Goal: Task Accomplishment & Management: Complete application form

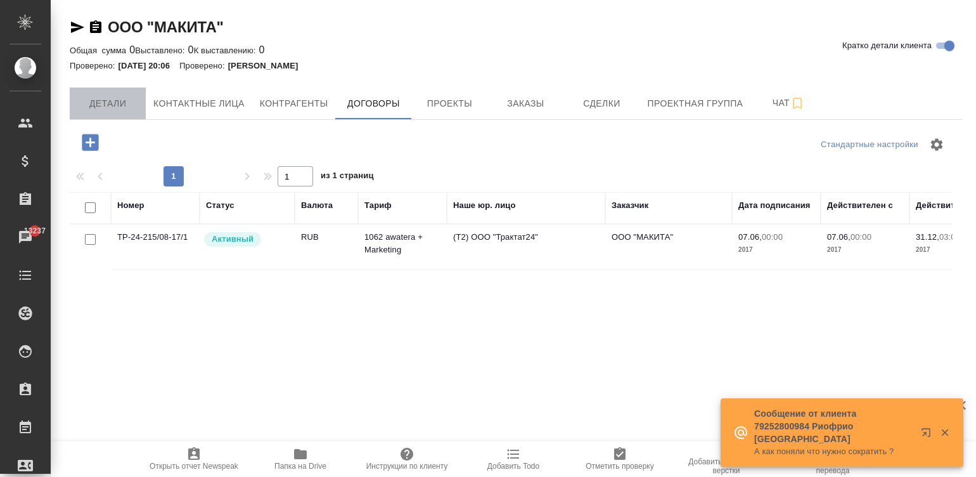
click at [109, 96] on span "Детали" at bounding box center [107, 104] width 61 height 16
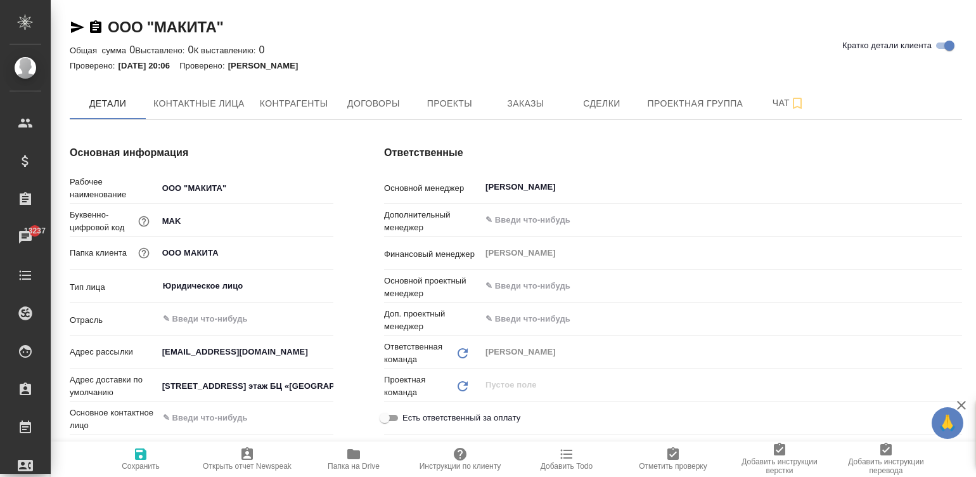
type textarea "x"
click at [355, 316] on div "Основная информация Рабочее наименование ООО "МАКИТА" Буквенно-цифровой код MAK…" at bounding box center [201, 380] width 314 height 521
type textarea "x"
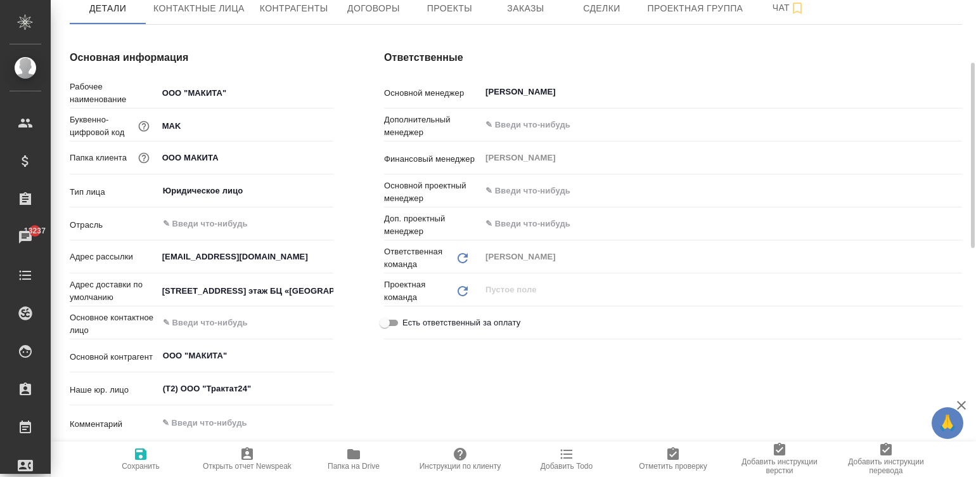
scroll to position [114, 0]
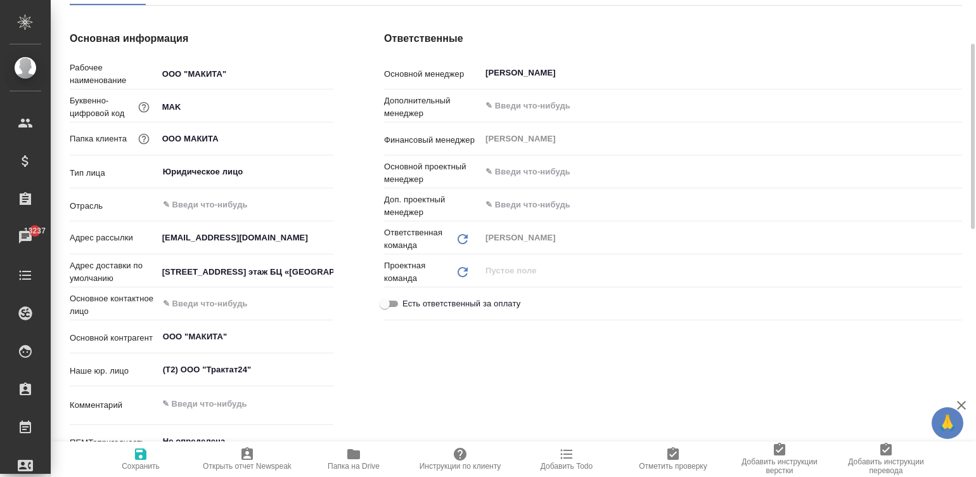
click at [193, 289] on div "Адрес доставки по умолчанию [STREET_ADDRESS] этаж БЦ «[GEOGRAPHIC_DATA]», 3 под…" at bounding box center [202, 275] width 264 height 33
click at [207, 292] on div "​" at bounding box center [246, 303] width 176 height 23
type input "п"
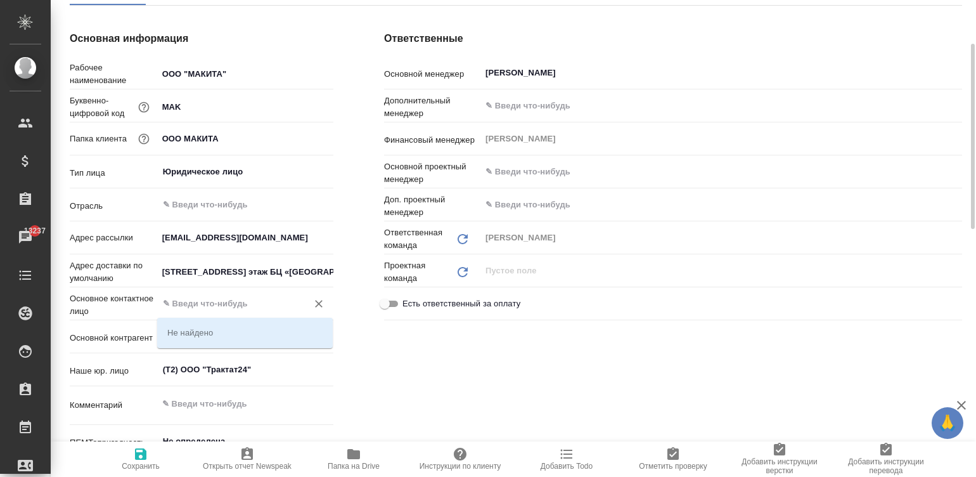
type textarea "x"
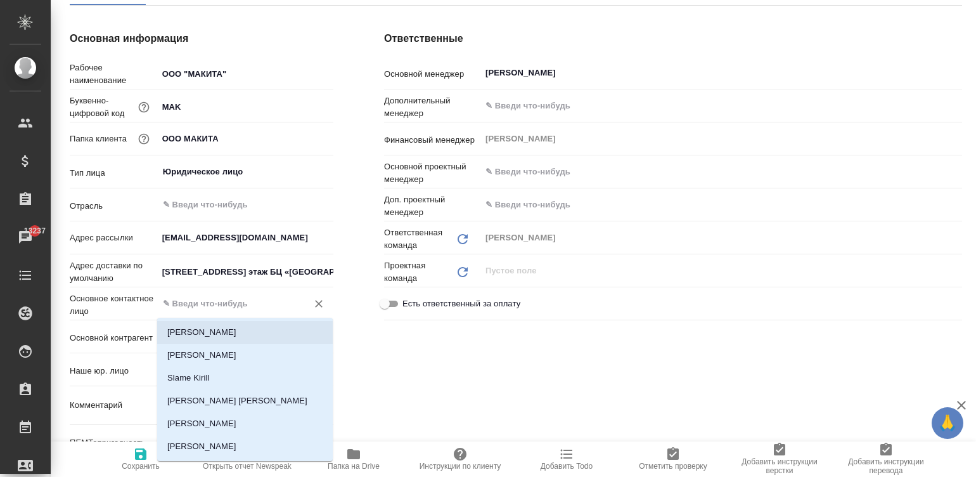
click at [227, 339] on li "[PERSON_NAME]" at bounding box center [245, 332] width 176 height 23
type input "[PERSON_NAME]"
type textarea "x"
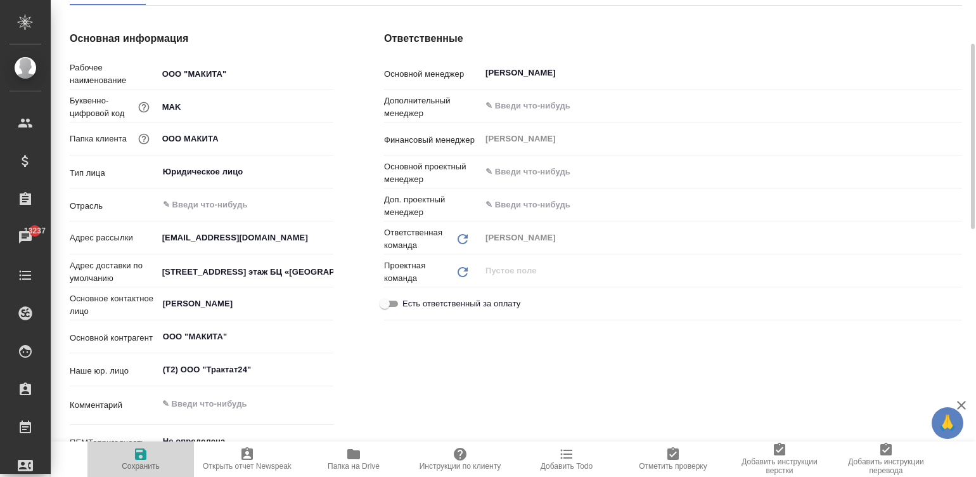
click at [133, 463] on span "Сохранить" at bounding box center [141, 466] width 38 height 9
type textarea "x"
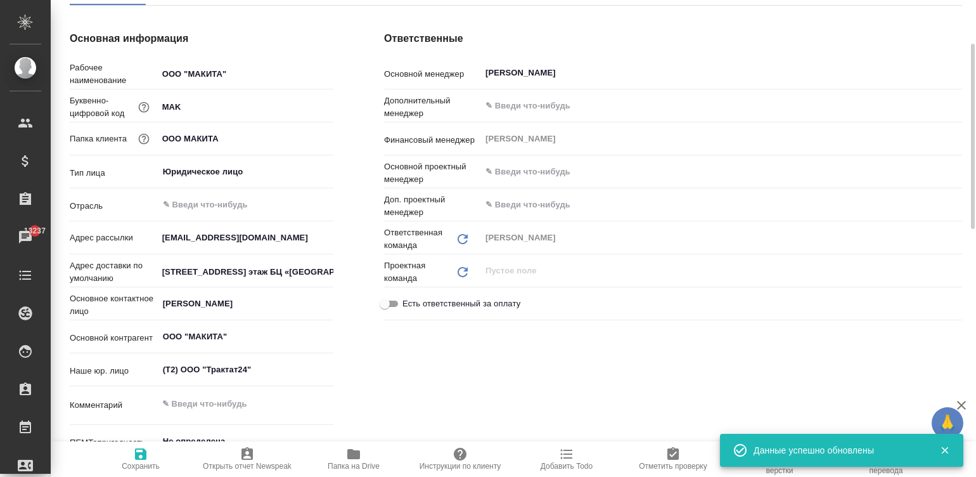
type textarea "x"
click at [966, 13] on div "Ответственные Основной менеджер [PERSON_NAME] Дополнительный менеджер ​ Финансо…" at bounding box center [673, 266] width 629 height 521
type textarea "x"
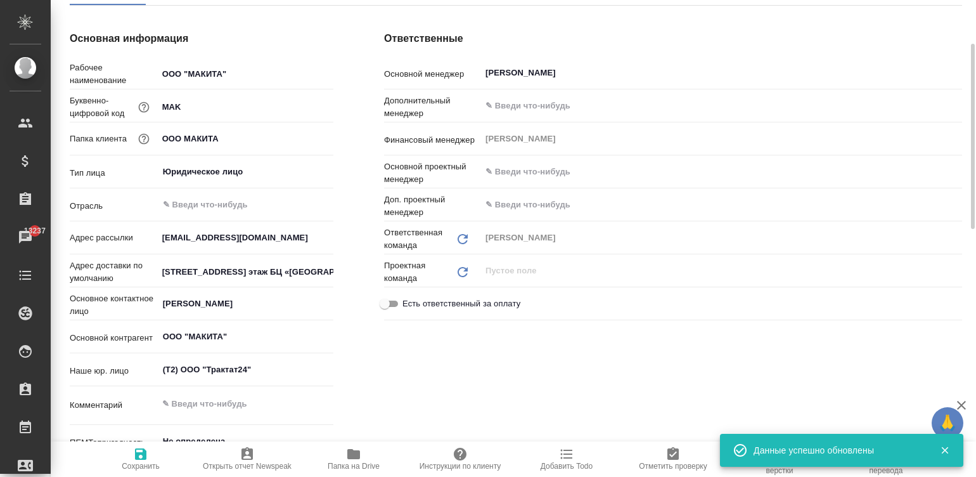
type textarea "x"
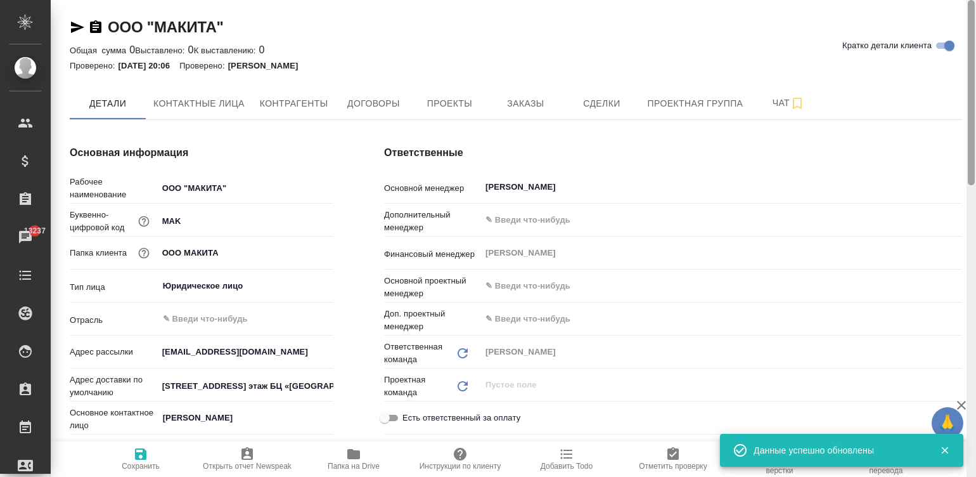
click at [973, 25] on div at bounding box center [972, 238] width 10 height 477
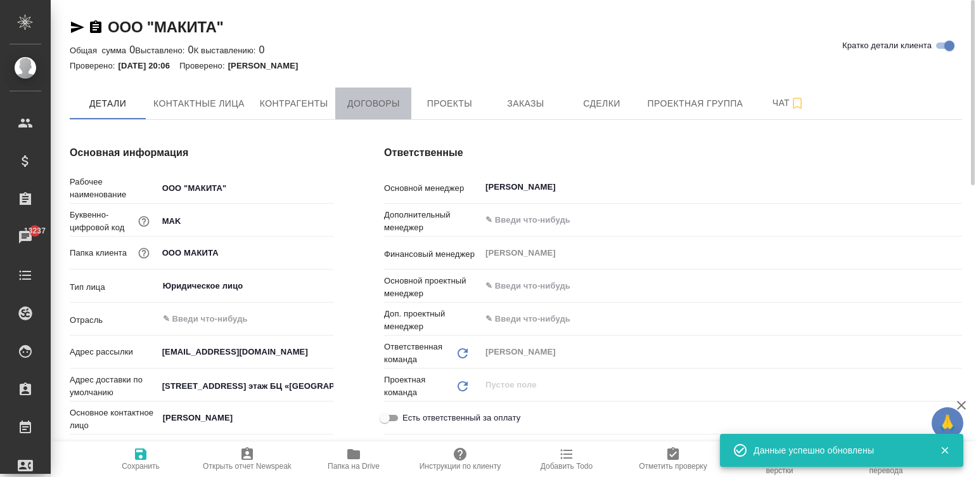
click at [374, 98] on span "Договоры" at bounding box center [373, 104] width 61 height 16
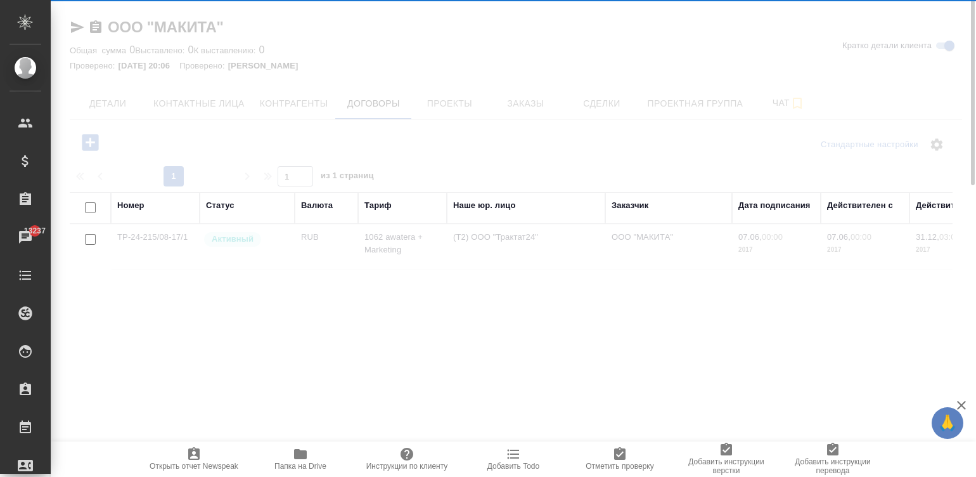
click at [91, 134] on div at bounding box center [514, 238] width 926 height 477
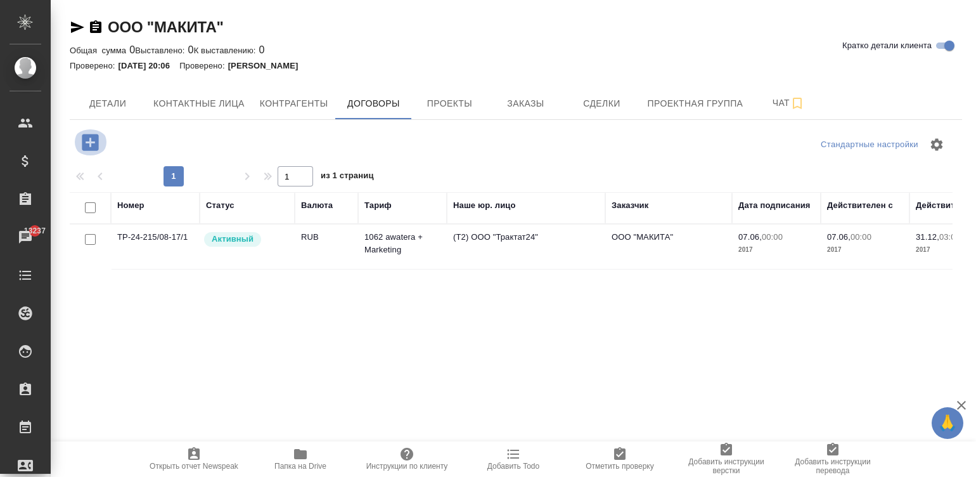
click at [87, 143] on icon "button" at bounding box center [90, 142] width 22 height 22
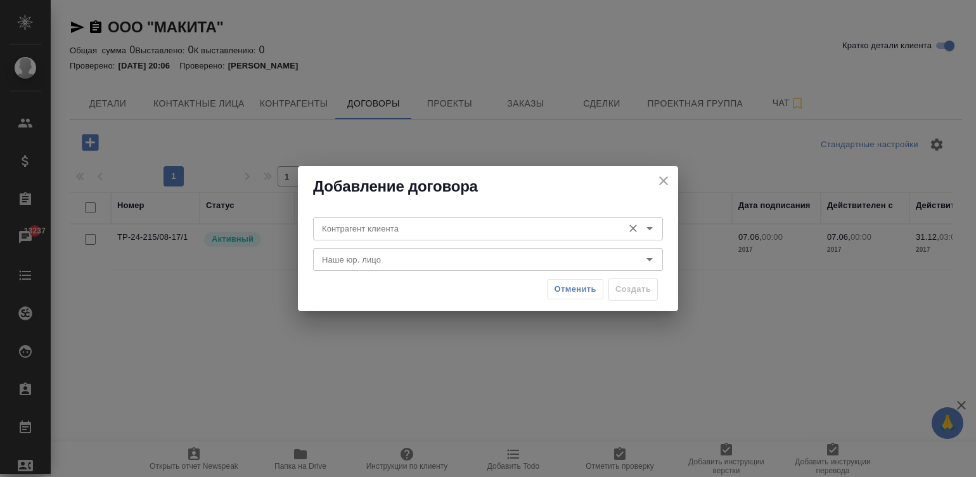
click at [432, 219] on div "Контрагент клиента" at bounding box center [488, 228] width 350 height 23
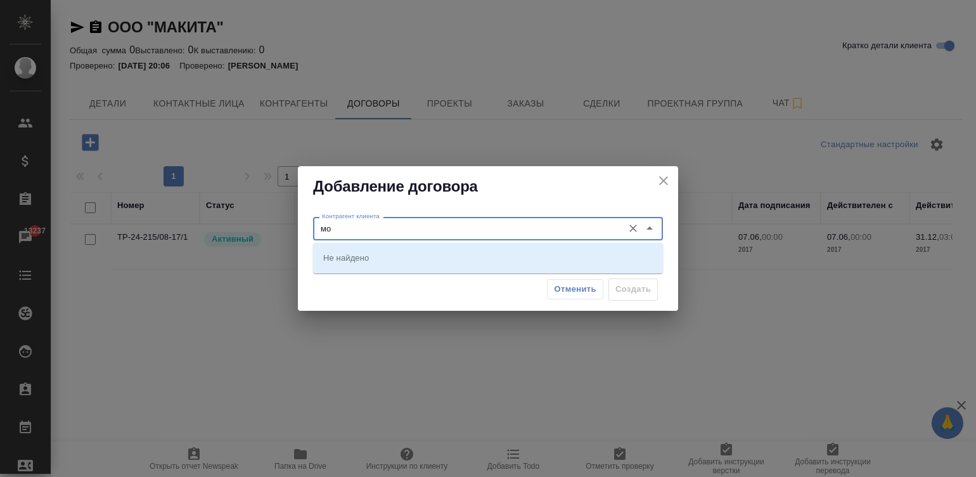
type input "м"
click at [493, 246] on li "ООО "МАКИТА"" at bounding box center [488, 257] width 350 height 23
type input "ООО "МАКИТА""
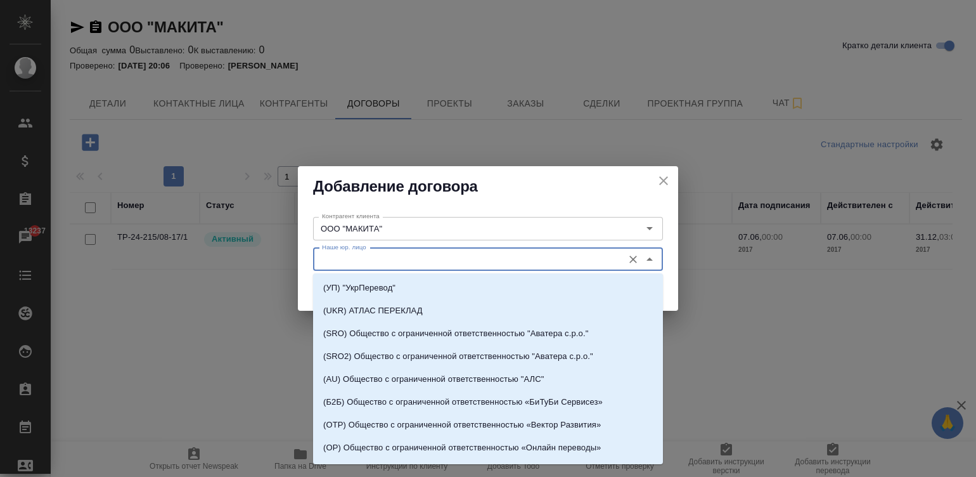
click at [401, 257] on input "Наше юр. лицо" at bounding box center [467, 259] width 300 height 15
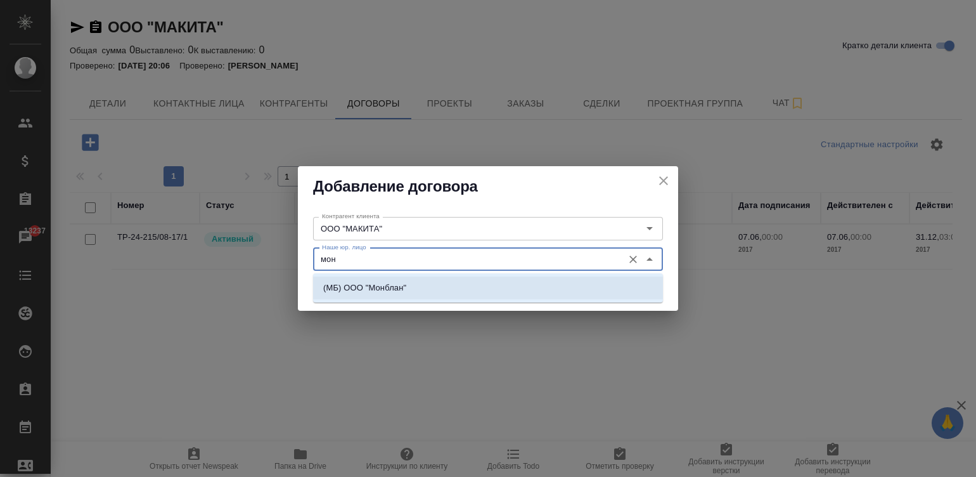
click at [444, 290] on li "(МБ) ООО "Монблан"" at bounding box center [488, 287] width 350 height 23
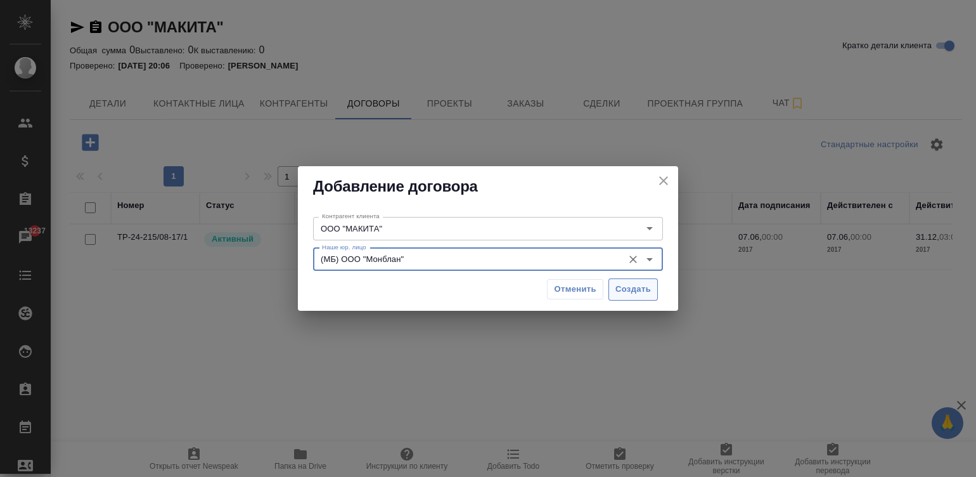
type input "(МБ) ООО "Монблан""
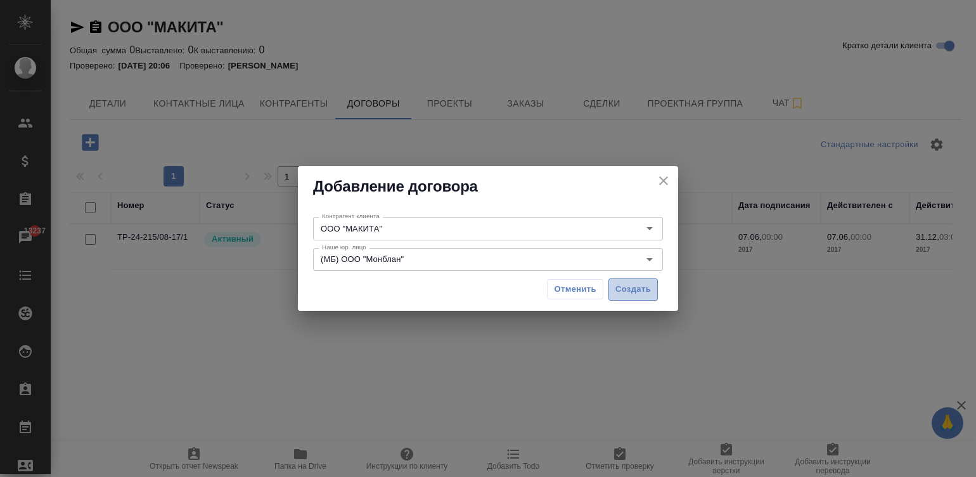
click at [631, 292] on span "Создать" at bounding box center [634, 289] width 36 height 15
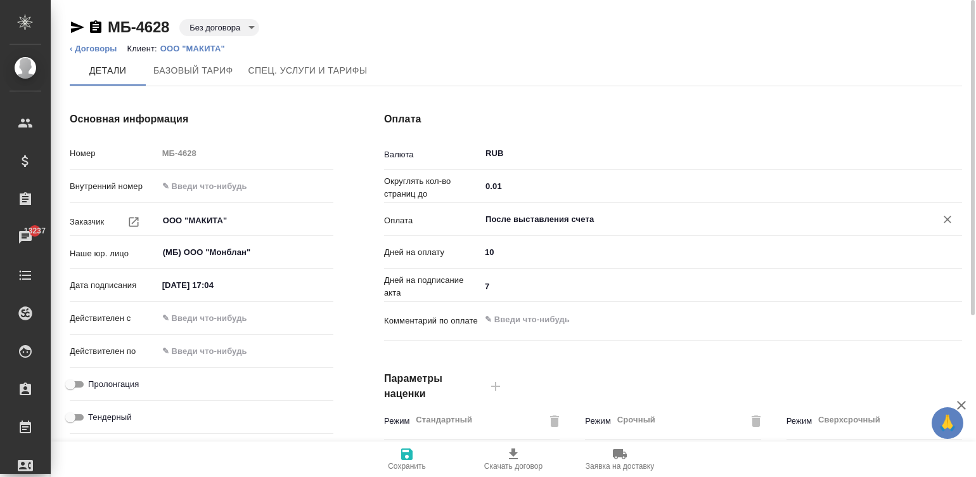
click at [552, 221] on input "После выставления счета" at bounding box center [700, 219] width 432 height 15
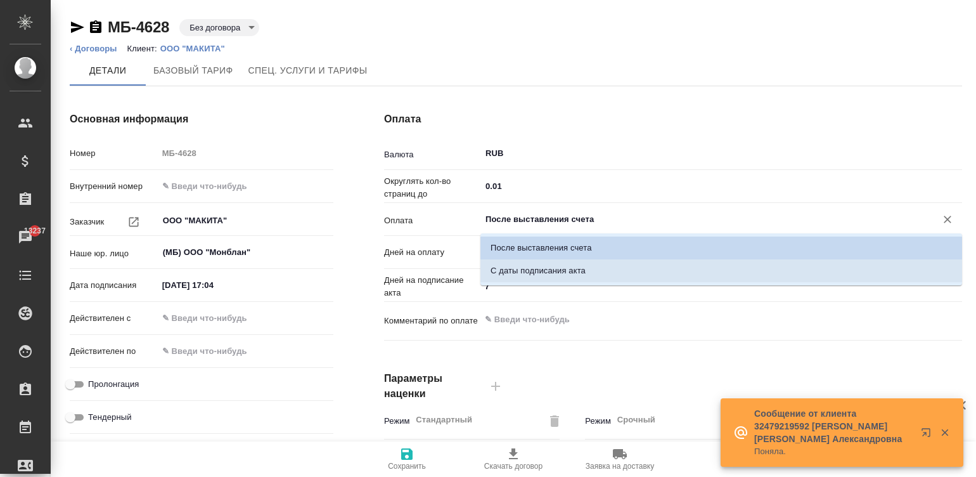
click at [582, 276] on p "С даты подписания акта" at bounding box center [538, 270] width 95 height 13
type input "С даты подписания акта"
type textarea "x"
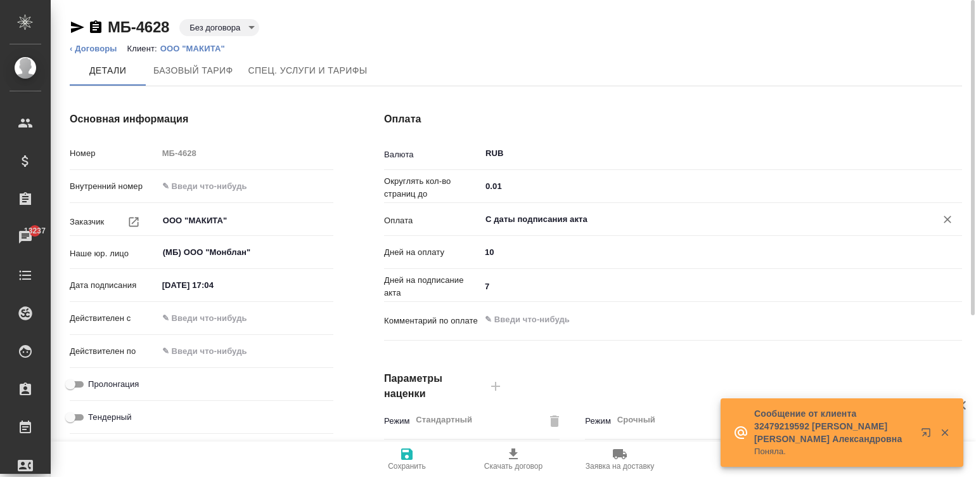
click at [514, 298] on div "Дней на подписание акта 7" at bounding box center [673, 290] width 578 height 33
click at [508, 290] on input "7" at bounding box center [722, 286] width 482 height 18
click at [508, 290] on input "7" at bounding box center [721, 286] width 481 height 18
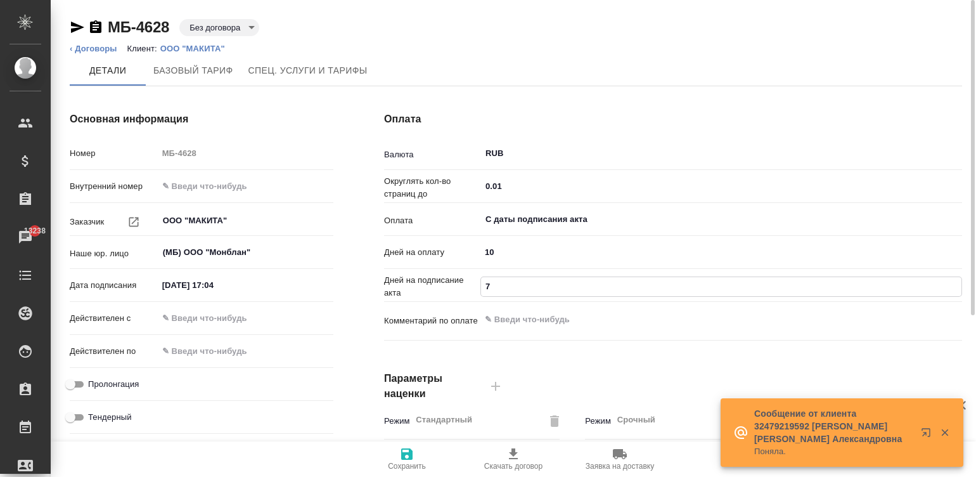
click at [508, 290] on input "7" at bounding box center [721, 286] width 481 height 18
type input "5"
type textarea "x"
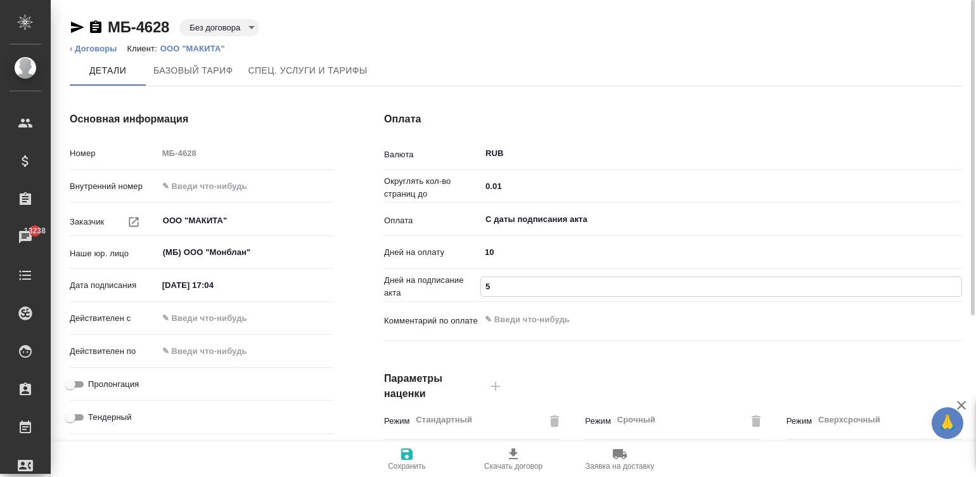
type input "5"
click at [181, 311] on input "text" at bounding box center [213, 318] width 111 height 18
type input "1_.__.____ __:__"
type textarea "x"
type input "15.__.____ __:__"
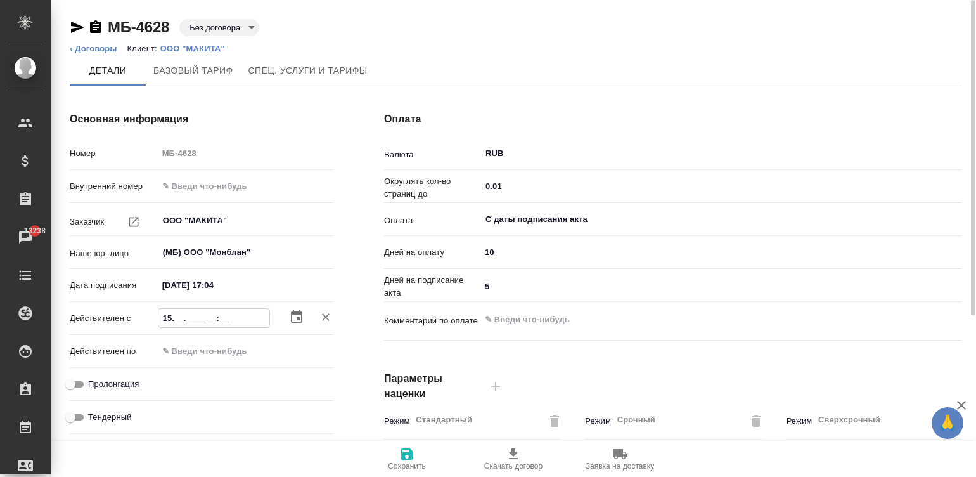
type textarea "x"
type input "15.10.____ __:__"
type textarea "x"
type input "15.10.1___ __:__"
type textarea "x"
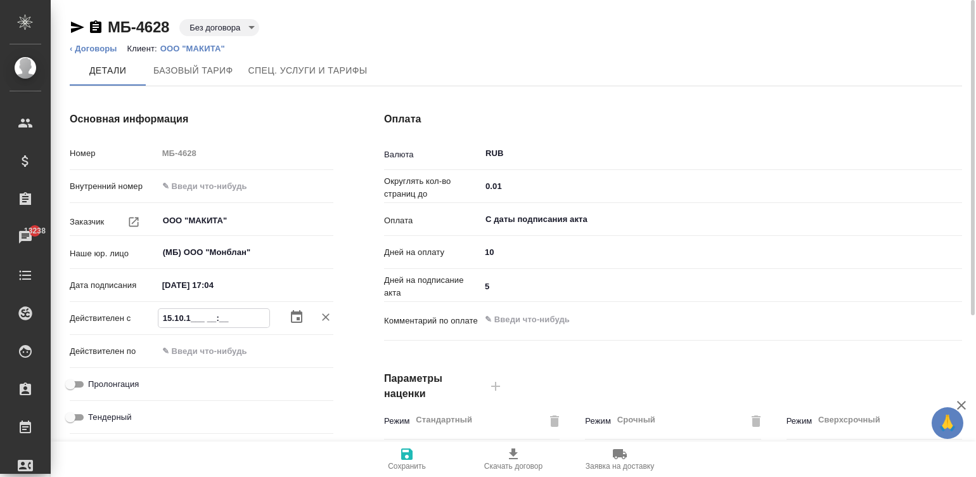
type input "15.10.12__ __:__"
type textarea "x"
type input "15.10.12__ __:__"
click at [197, 285] on input "15.10.2025 17:04" at bounding box center [213, 285] width 111 height 18
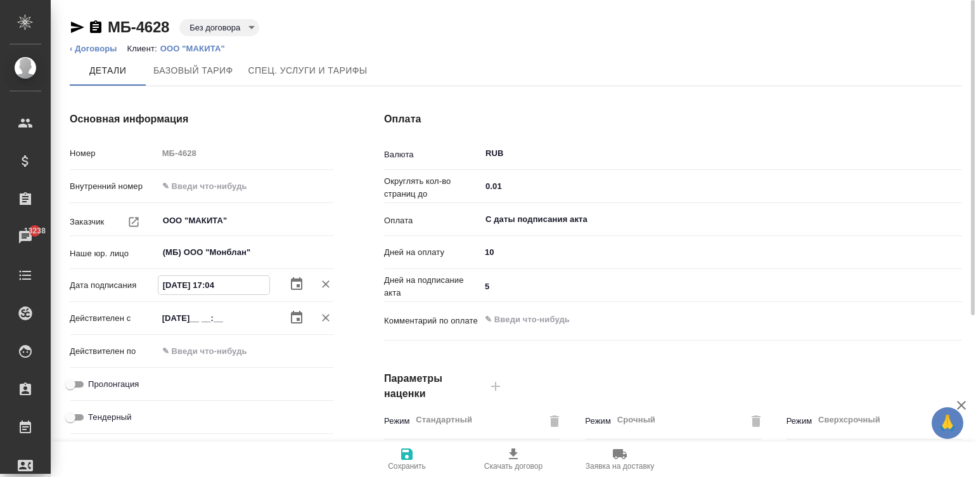
click at [197, 285] on input "15.10.2025 17:04" at bounding box center [213, 285] width 111 height 18
type input "1_.__.____ __:__"
type textarea "x"
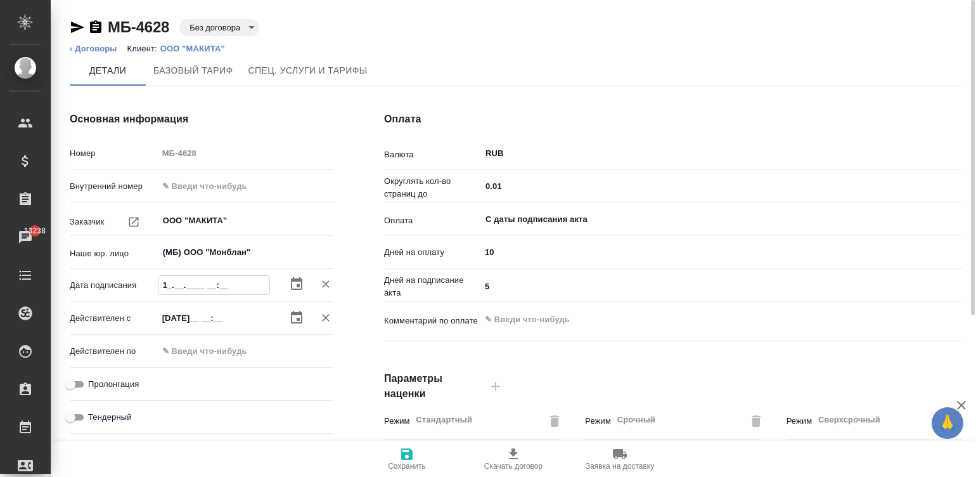
type input "15.__.____ __:__"
type textarea "x"
type input "15.10.____ __:__"
type textarea "x"
type input "15.10.2___ __:__"
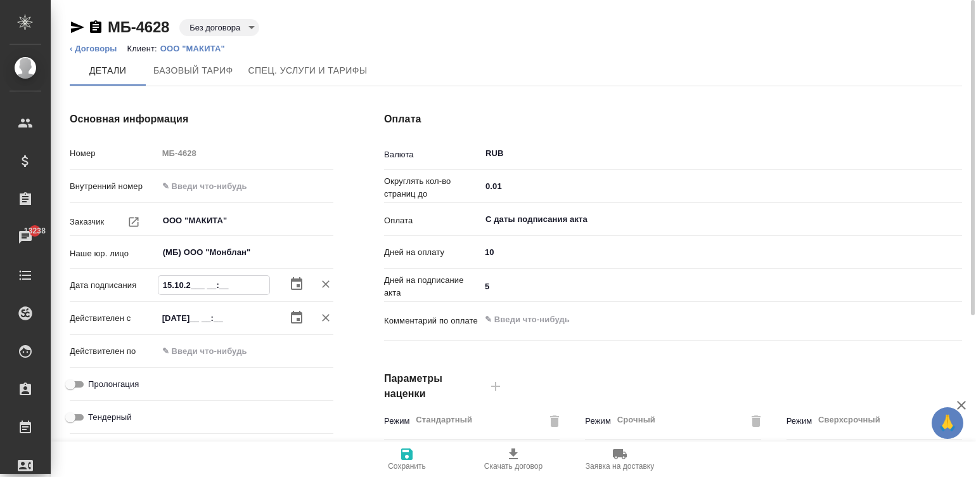
type textarea "x"
type input "15.10.20__ __:__"
type textarea "x"
type input "15.10.202_ __:__"
type textarea "x"
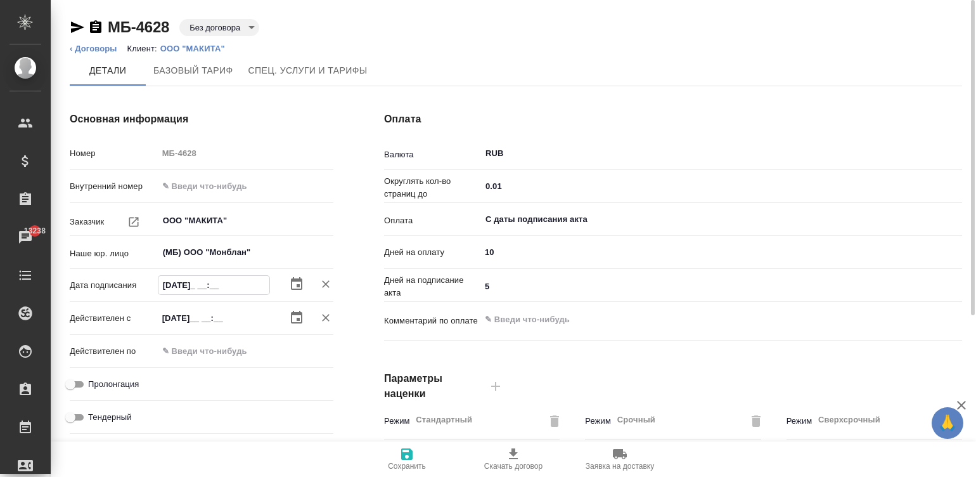
type input "15.10.2025 __:__"
type textarea "x"
type input "15.10.2025 0_:__"
type textarea "x"
type input "15.10.2025 09:00"
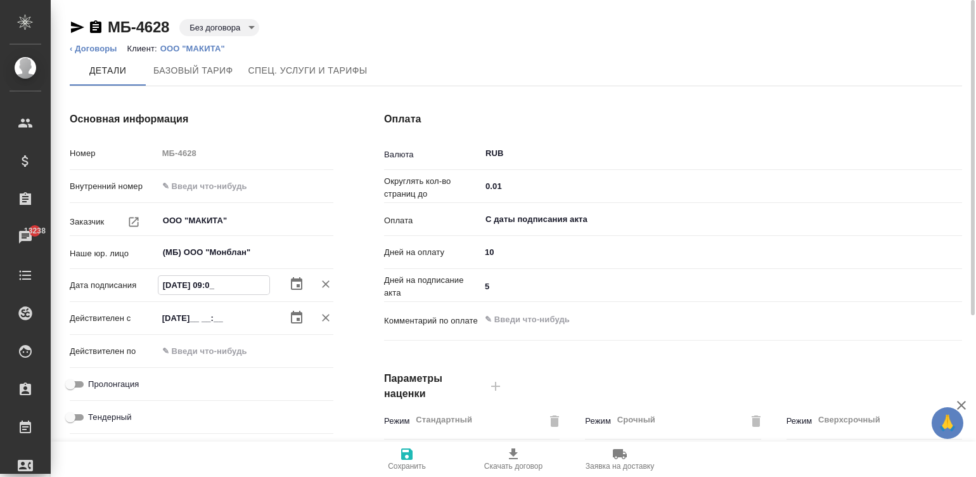
type textarea "x"
type input "15.10.2025 09:00"
click at [227, 311] on input "15.10.12__ __:__" at bounding box center [213, 318] width 111 height 18
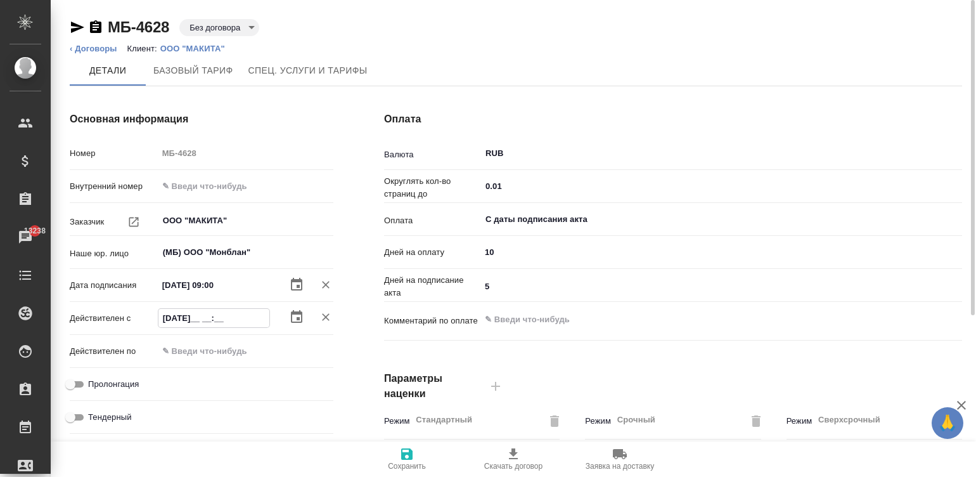
paste input "2025 09:00"
type input "15.10.2025 09:00"
type textarea "x"
type input "15.10.2025 09:00"
click at [78, 377] on input "Пролонгация" at bounding box center [71, 384] width 46 height 15
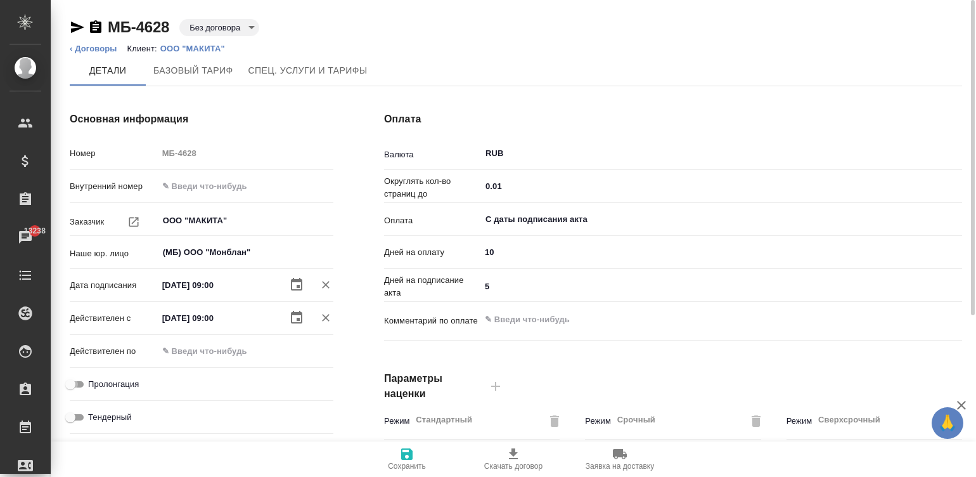
checkbox input "true"
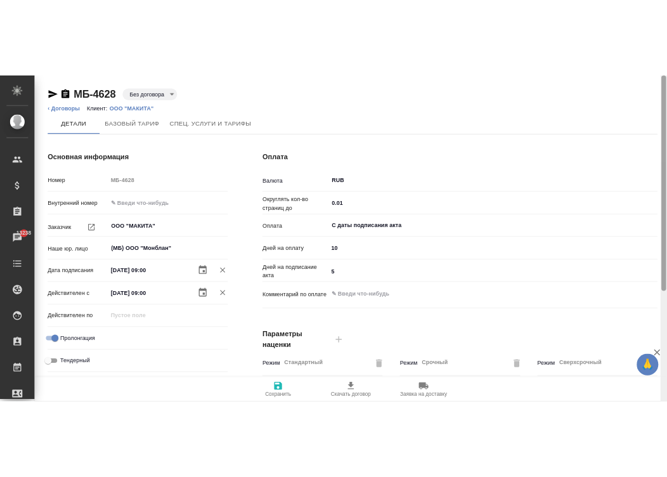
scroll to position [385, 0]
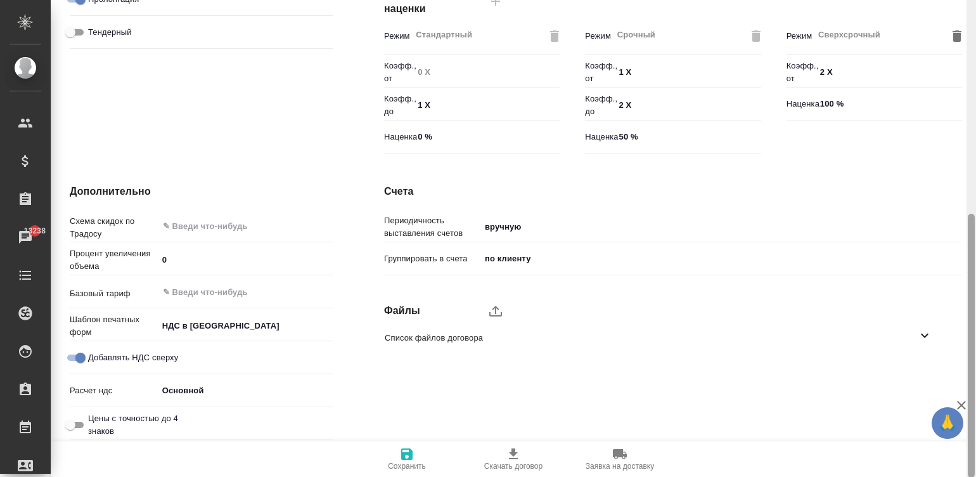
click at [973, 363] on div at bounding box center [972, 238] width 10 height 477
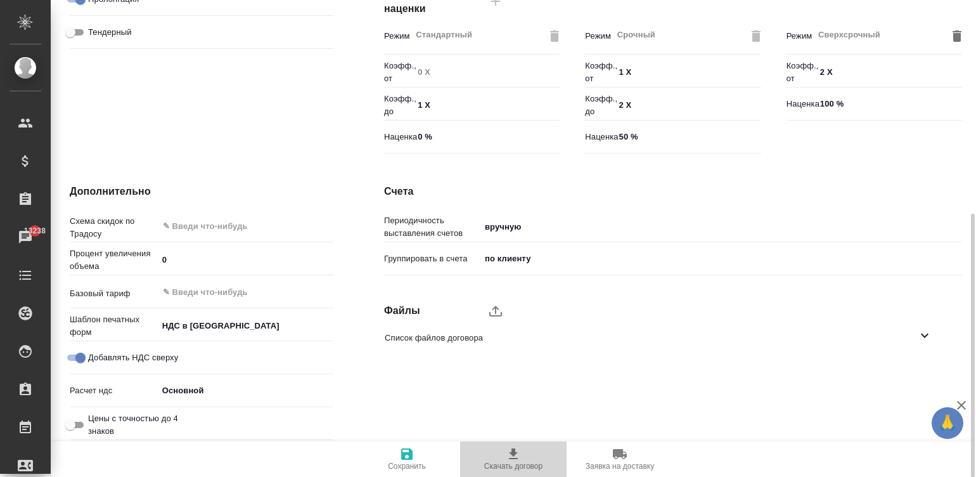
click at [507, 463] on span "Скачать договор" at bounding box center [513, 466] width 58 height 9
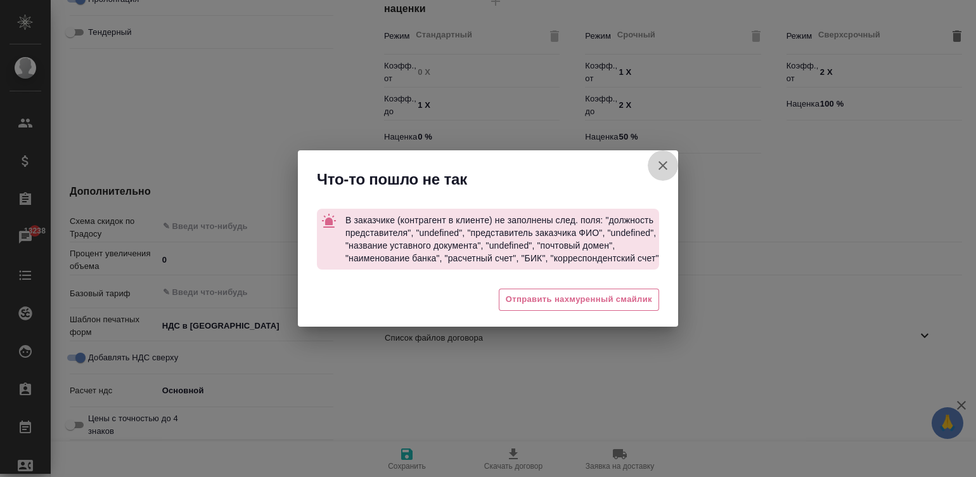
click at [664, 165] on icon "button" at bounding box center [663, 165] width 15 height 15
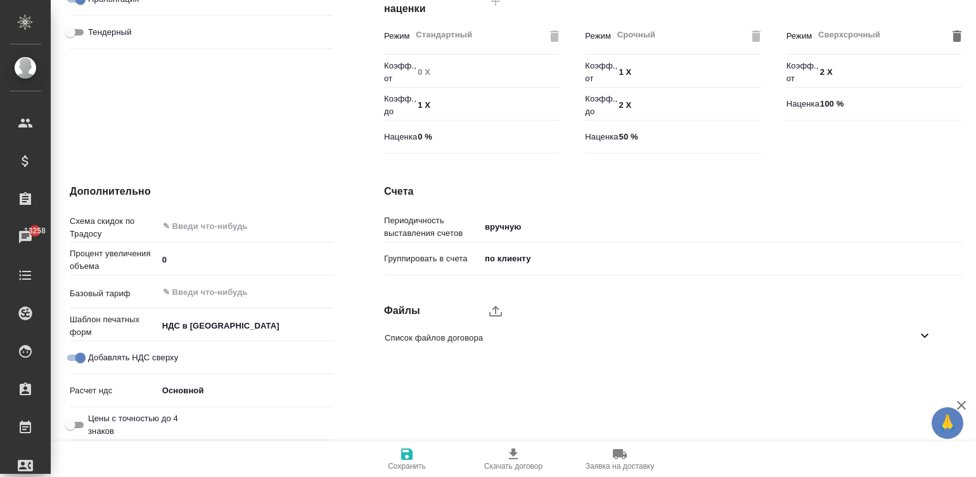
type textarea "x"
